Goal: Task Accomplishment & Management: Use online tool/utility

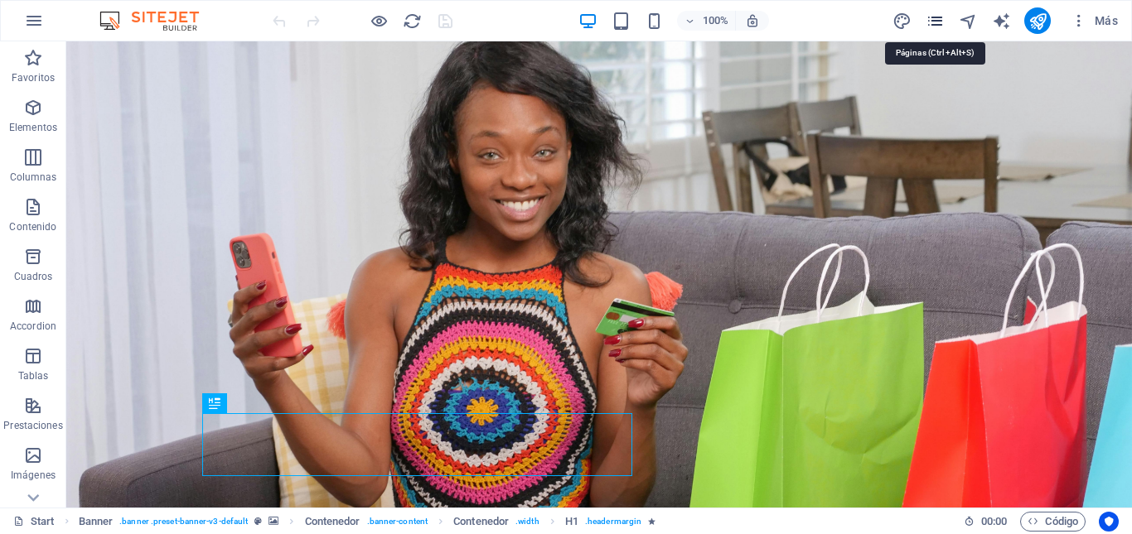
click at [937, 17] on icon "pages" at bounding box center [935, 21] width 19 height 19
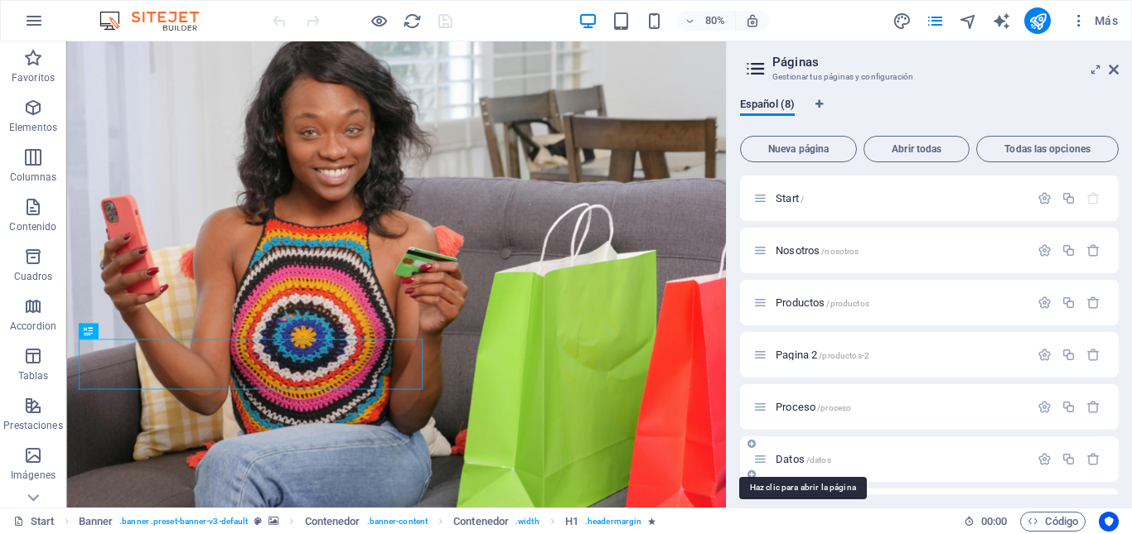
click at [795, 462] on span "Datos /datos" at bounding box center [804, 459] width 56 height 12
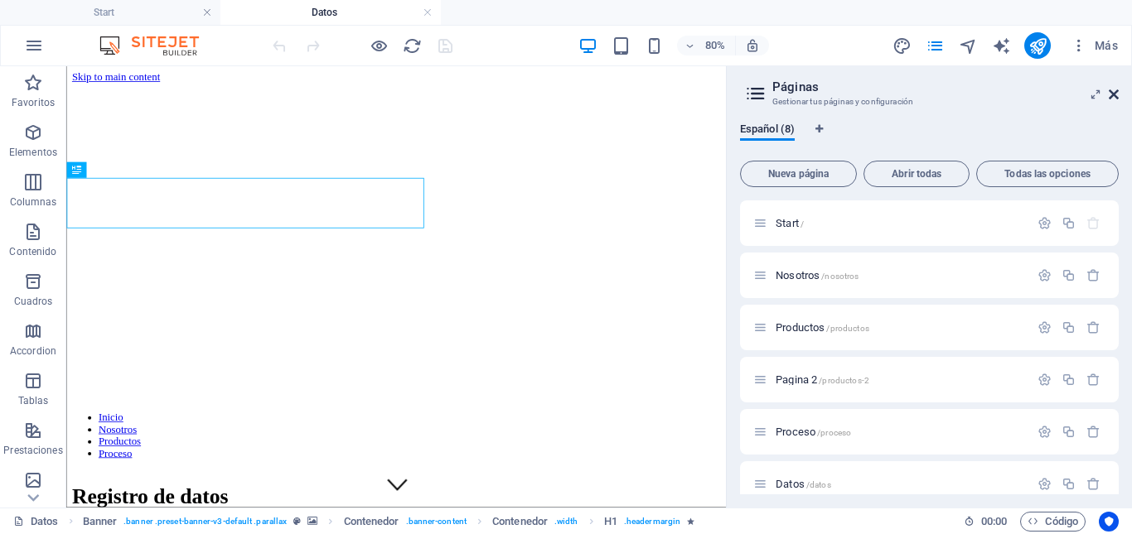
click at [1112, 96] on icon at bounding box center [1114, 94] width 10 height 13
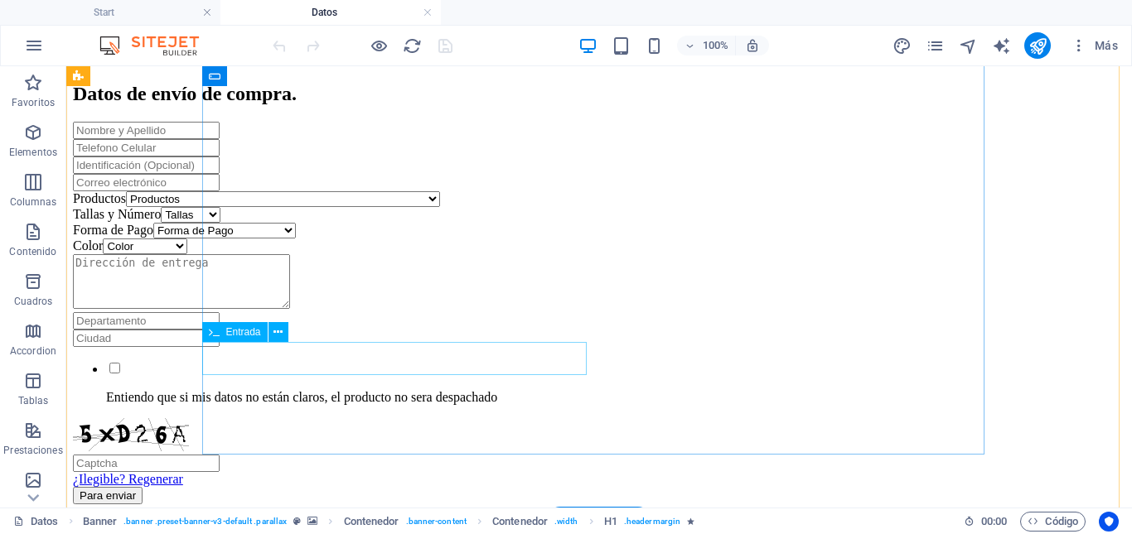
scroll to position [497, 0]
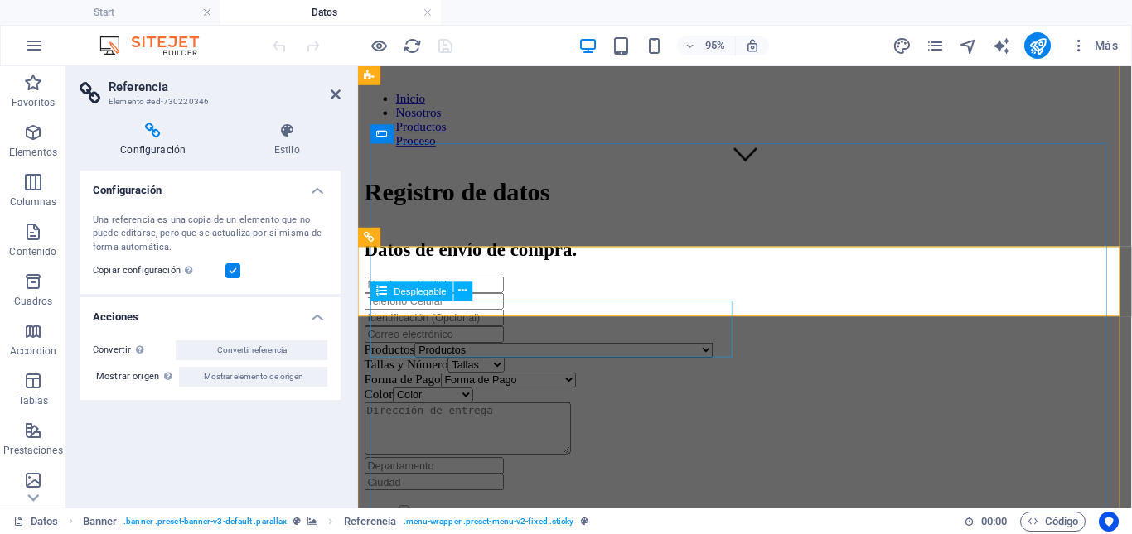
scroll to position [259, 0]
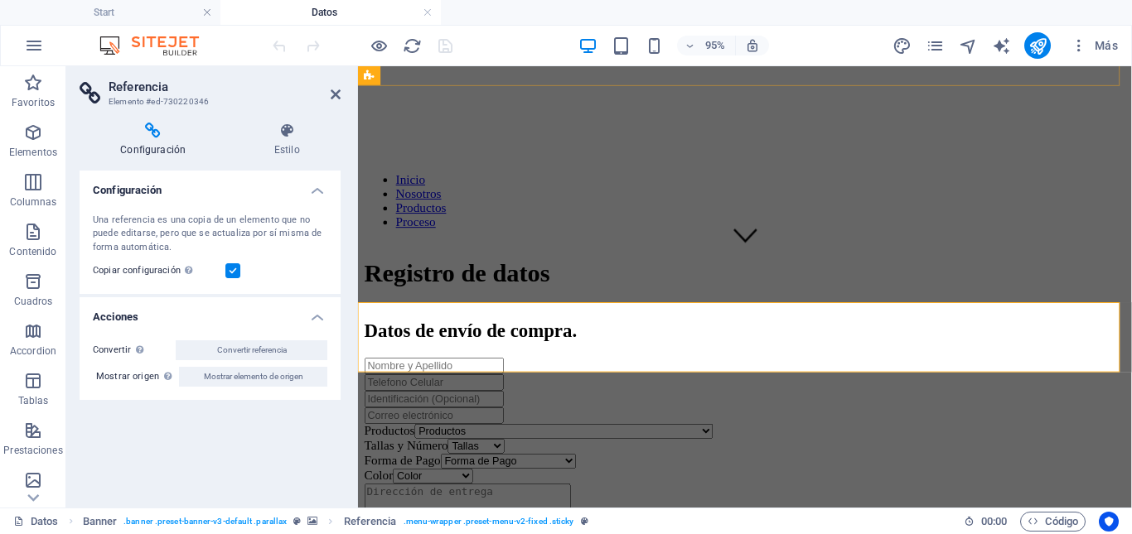
click at [650, 251] on div at bounding box center [765, 251] width 801 height 0
click div "Productos Productos Colgante [PERSON_NAME] Energética Café con té negro Café [P…"
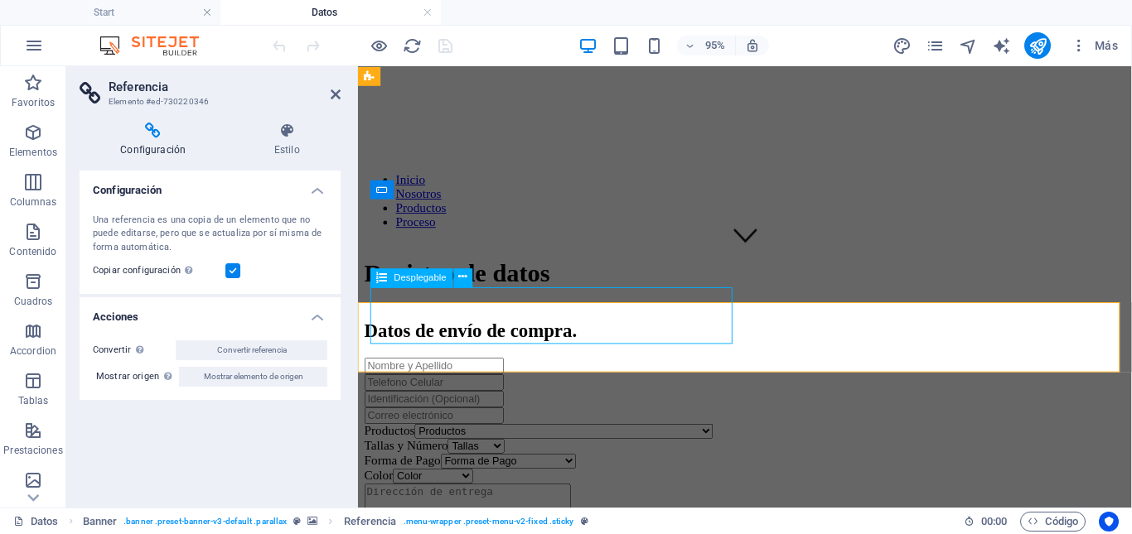
click div "Productos Productos Colgante [PERSON_NAME] Energética Café con té negro Café [P…"
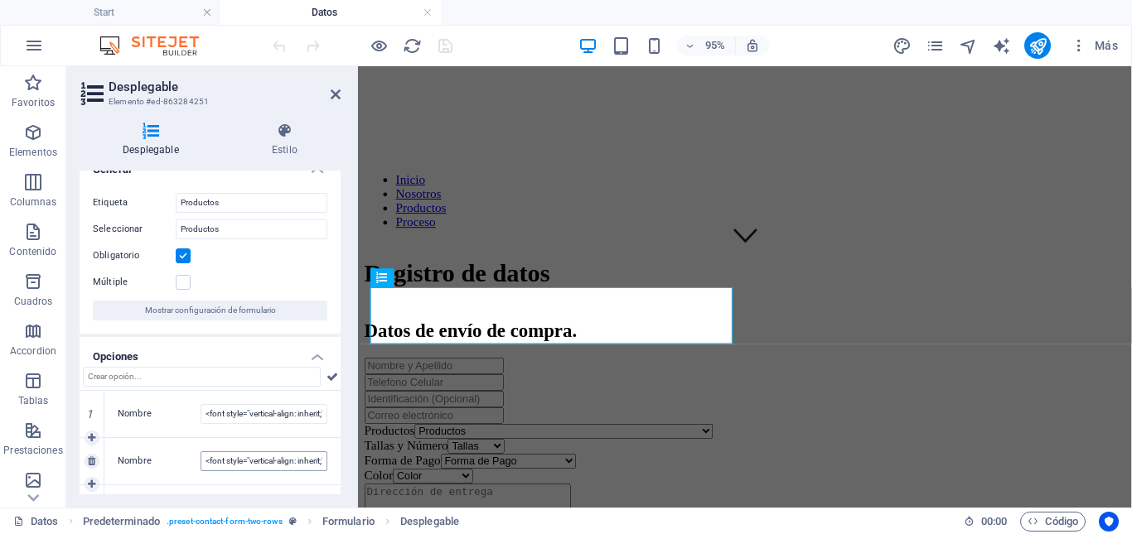
scroll to position [0, 0]
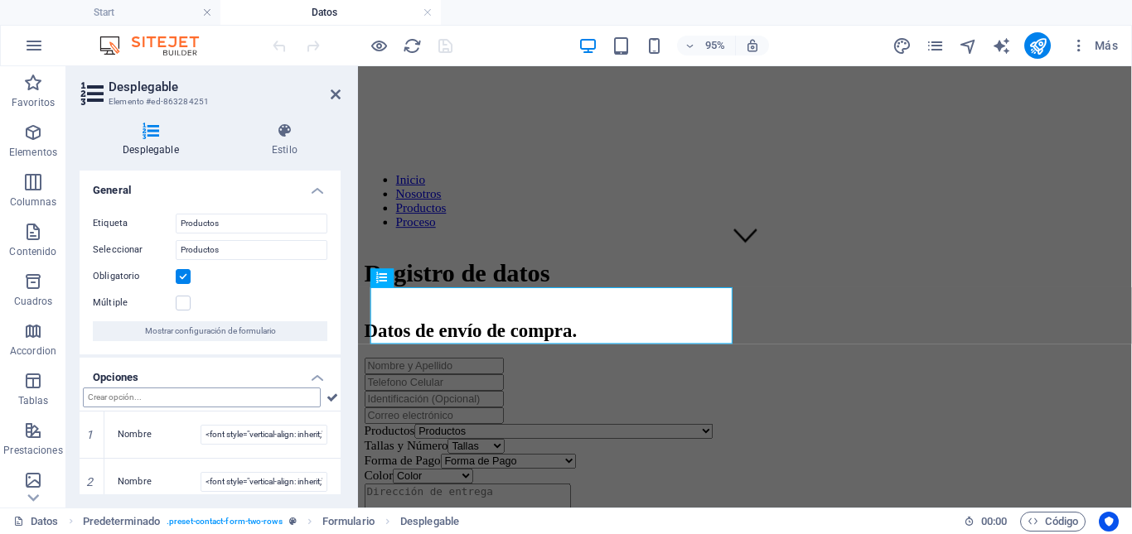
click at [199, 397] on input "text" at bounding box center [202, 398] width 238 height 20
type input "Shampoo En Barra X1"
click at [443, 46] on icon "save" at bounding box center [445, 45] width 19 height 19
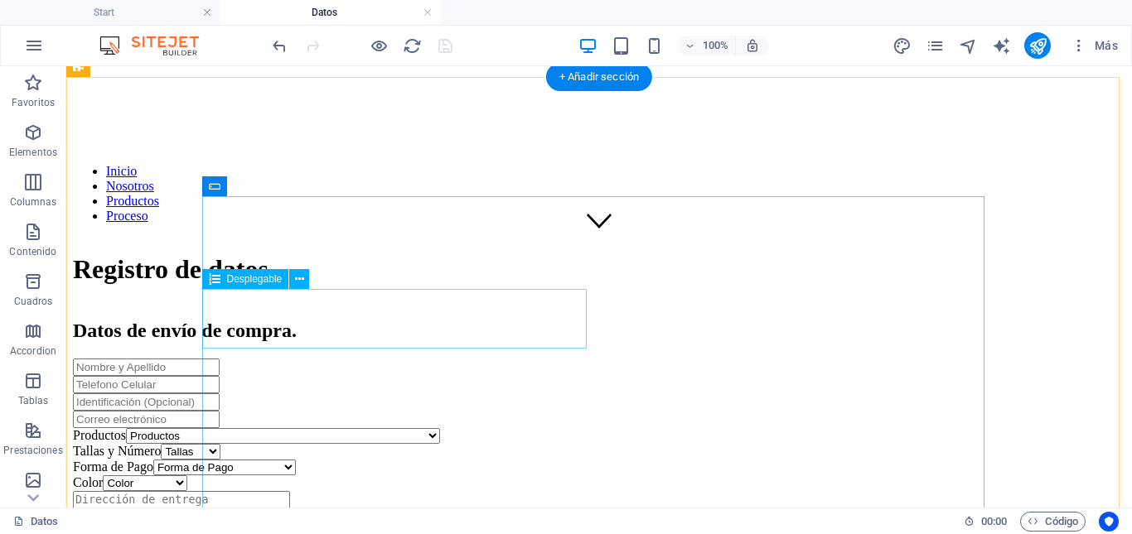
click div "Productos Productos Colgante [PERSON_NAME] Energética Café con té negro Café [P…"
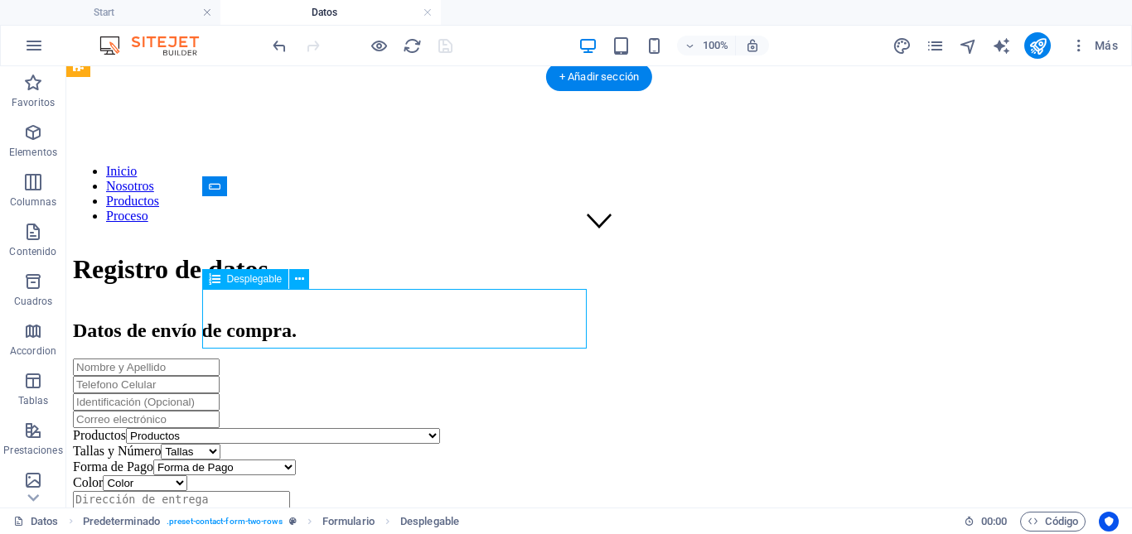
click div "Productos Productos Colgante [PERSON_NAME] Energética Café con té negro Café [P…"
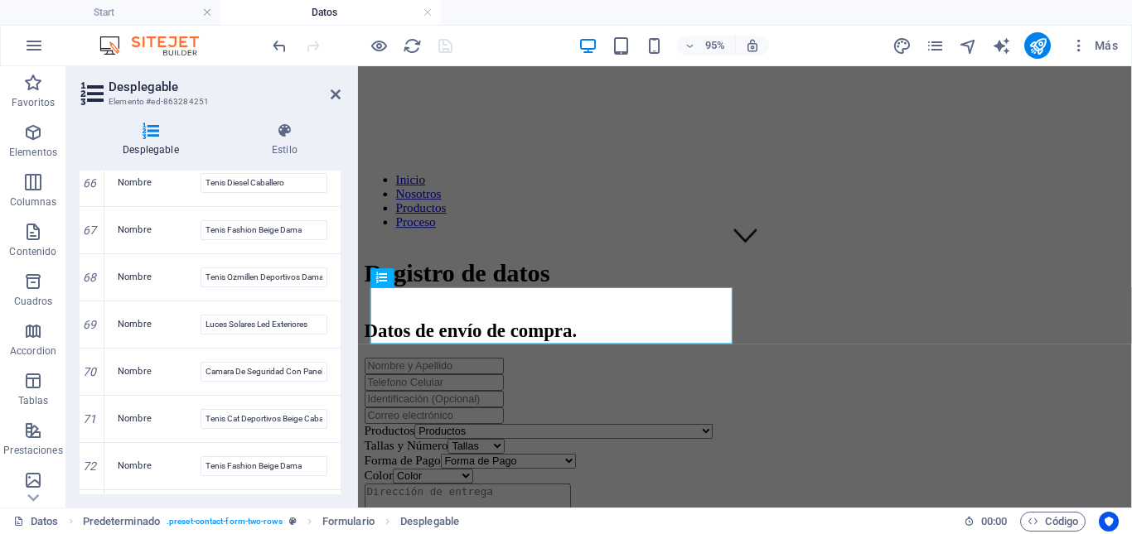
scroll to position [3364, 0]
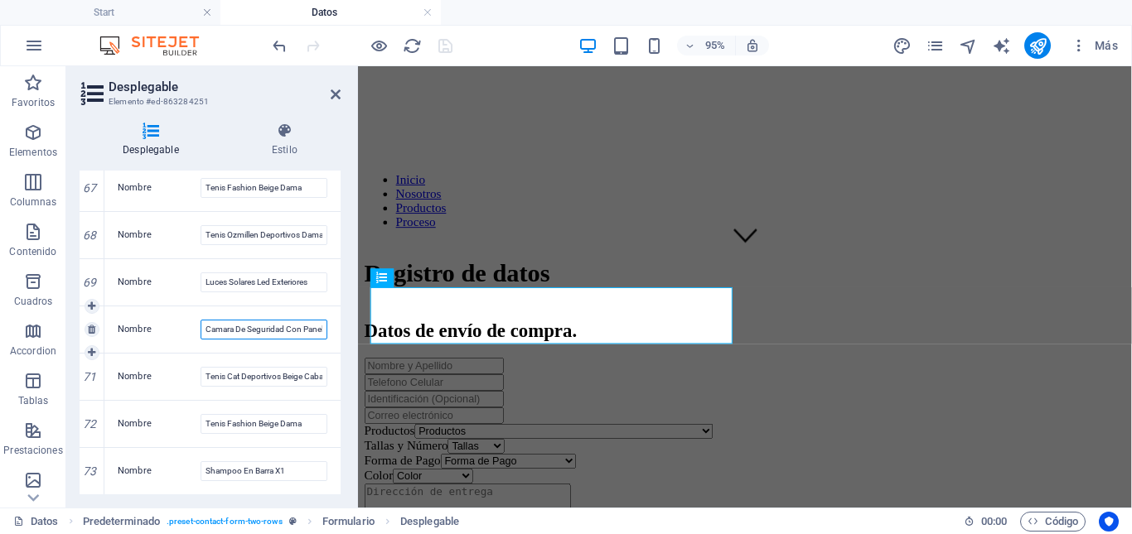
click at [244, 332] on input "Camara De Seguridad Con Panel Solar" at bounding box center [264, 330] width 127 height 20
click at [1036, 47] on icon "publish" at bounding box center [1037, 45] width 19 height 19
